Goal: Information Seeking & Learning: Learn about a topic

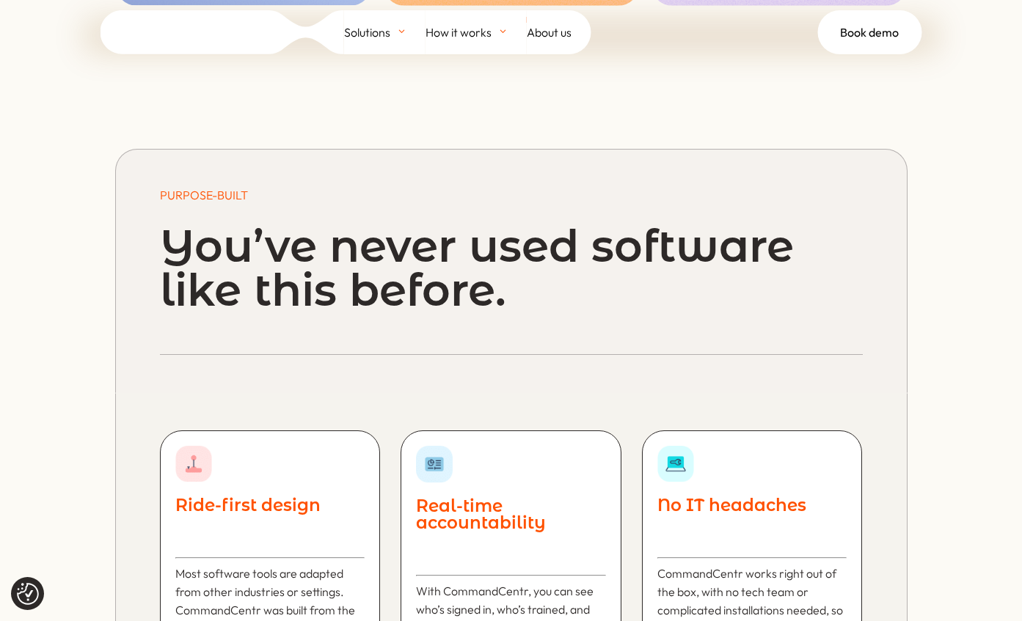
scroll to position [2068, 0]
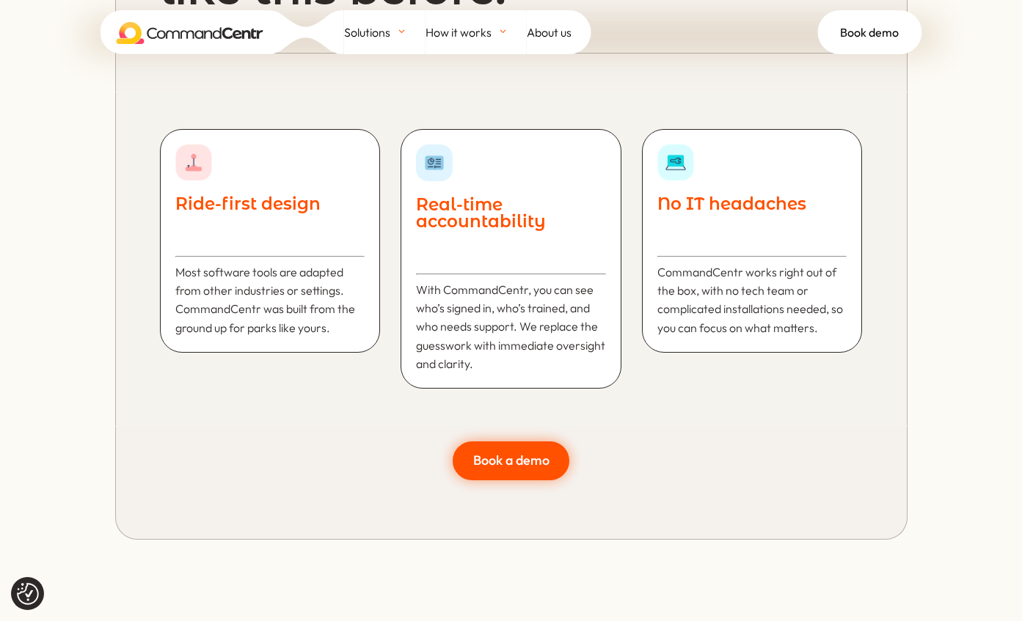
click at [195, 157] on img at bounding box center [193, 163] width 37 height 37
click at [234, 288] on p "Most software tools are adapted from other industries or settings. CommandCentr…" at bounding box center [269, 300] width 189 height 74
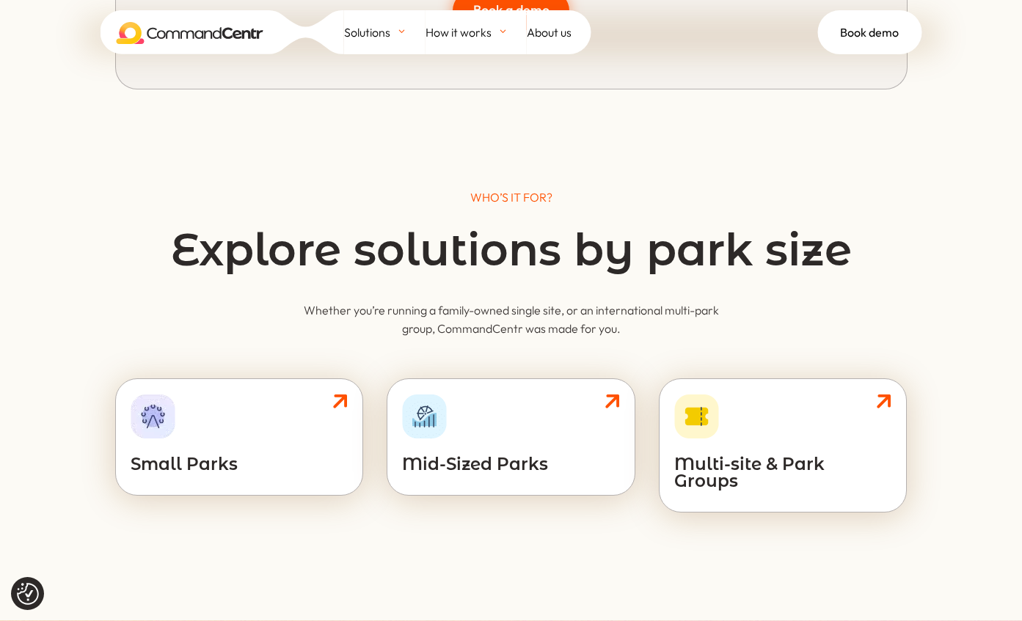
scroll to position [1965, 0]
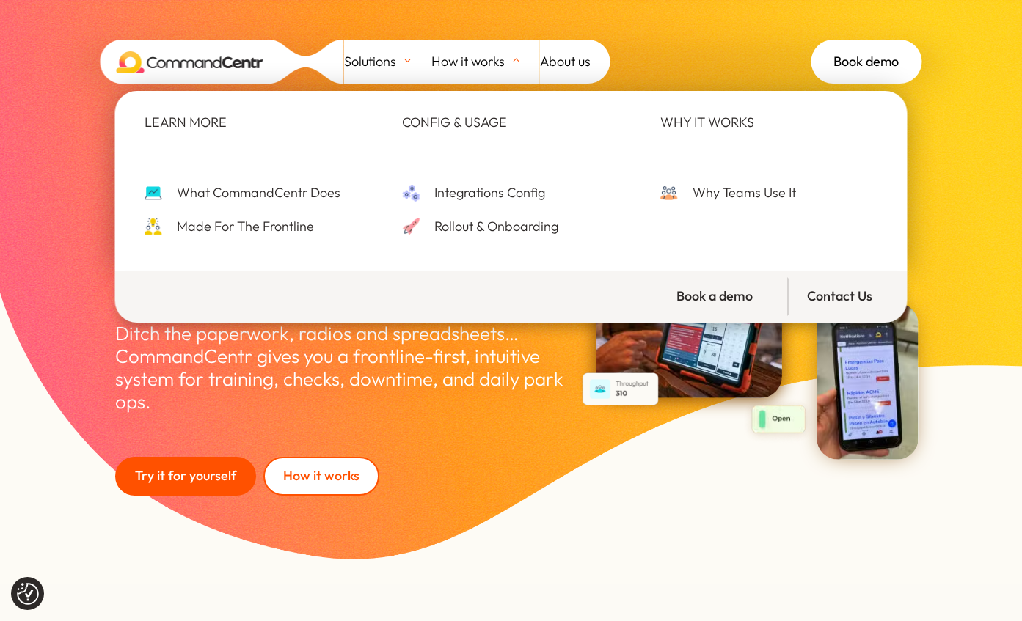
click at [211, 227] on span "Made For The Frontline" at bounding box center [243, 227] width 141 height 23
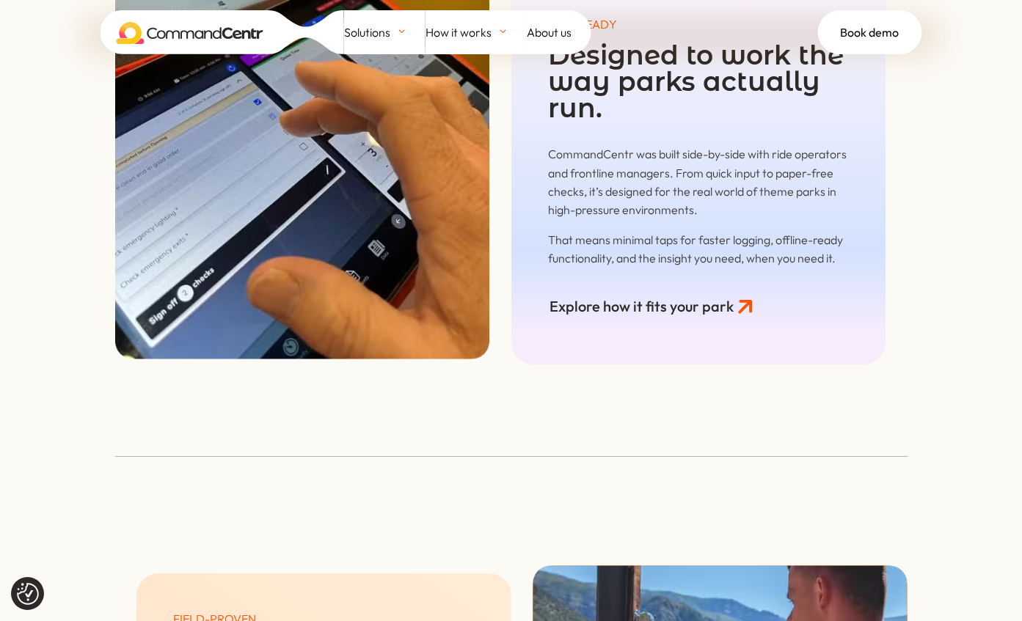
scroll to position [3356, 0]
